Goal: Check status: Check status

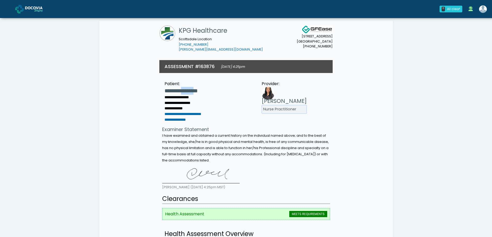
drag, startPoint x: 190, startPoint y: 88, endPoint x: 209, endPoint y: 92, distance: 19.8
click at [209, 92] on h3 "**********" at bounding box center [190, 91] width 52 height 8
